Goal: Find specific page/section: Find specific page/section

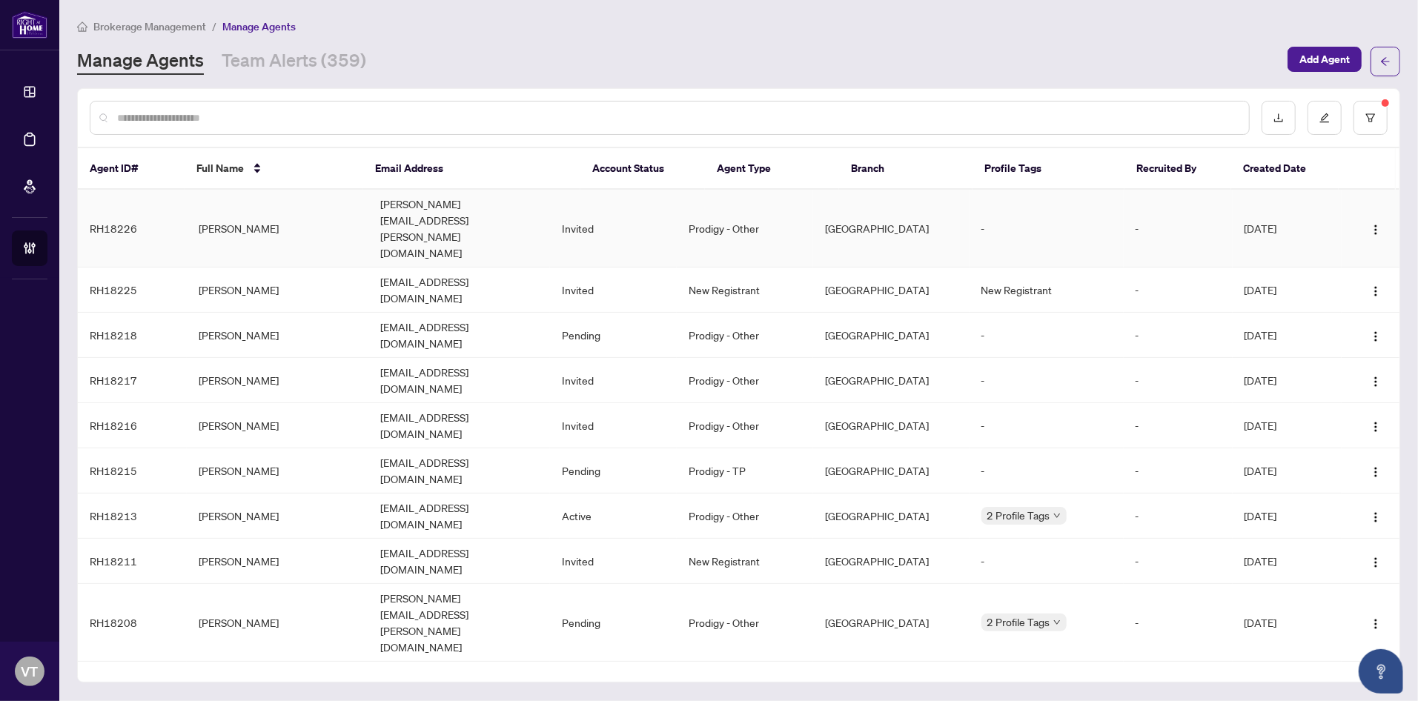
click at [445, 213] on td "[PERSON_NAME][EMAIL_ADDRESS][PERSON_NAME][DOMAIN_NAME]" at bounding box center [459, 229] width 182 height 78
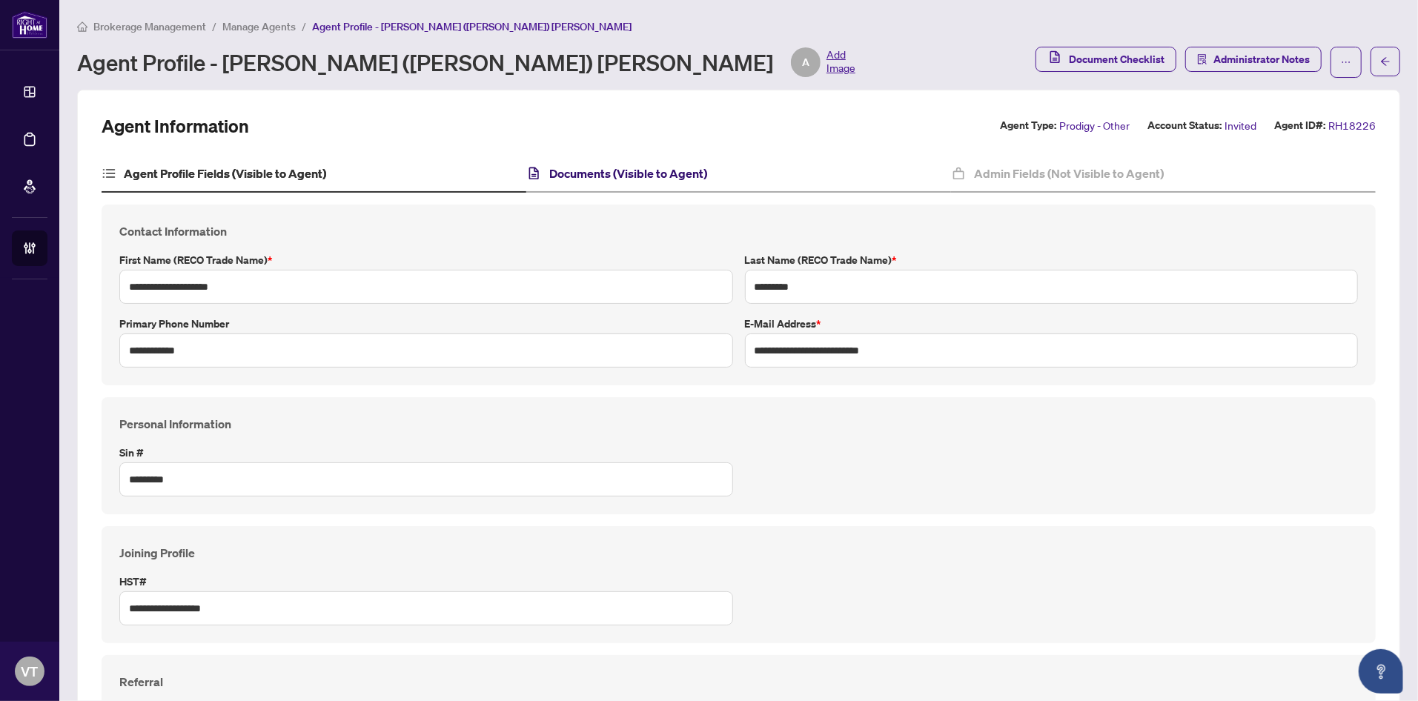
click at [597, 171] on h4 "Documents (Visible to Agent)" at bounding box center [628, 174] width 158 height 18
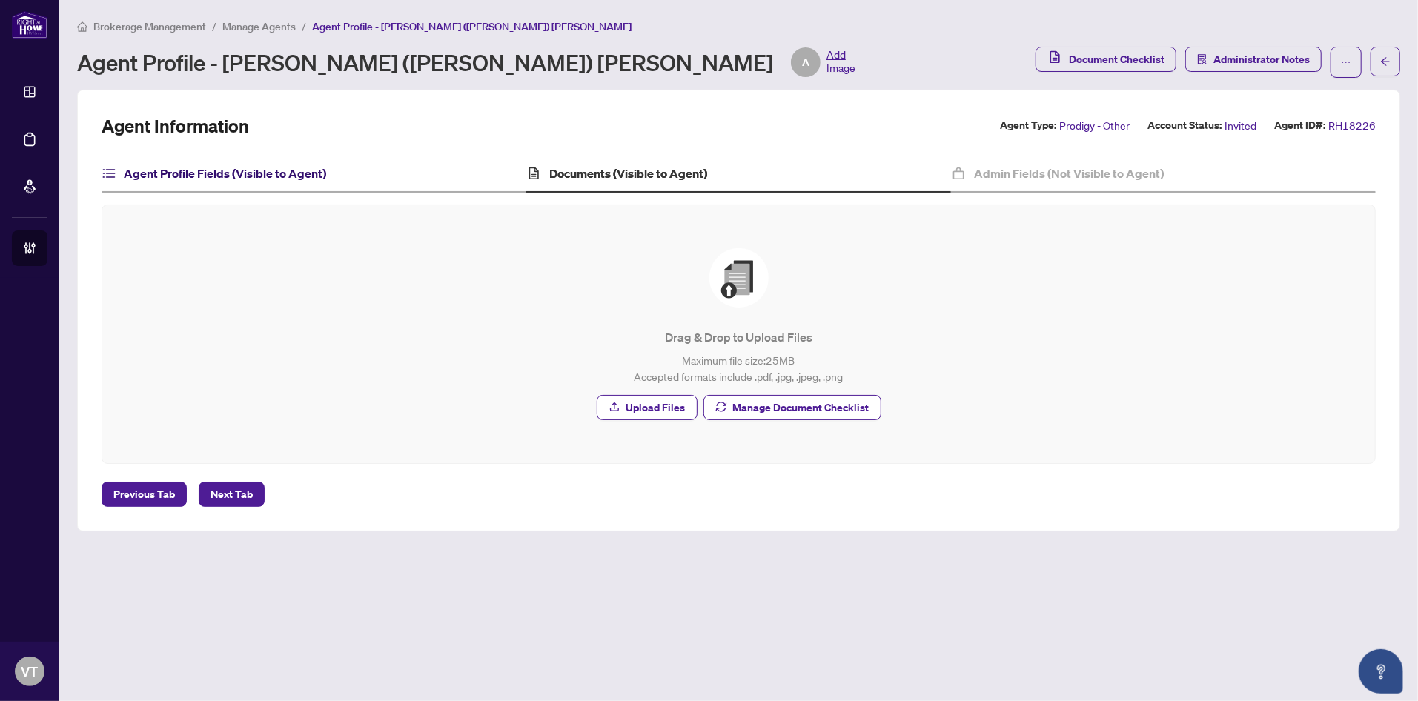
click at [316, 165] on h4 "Agent Profile Fields (Visible to Agent)" at bounding box center [225, 174] width 202 height 18
